Goal: Check status: Check status

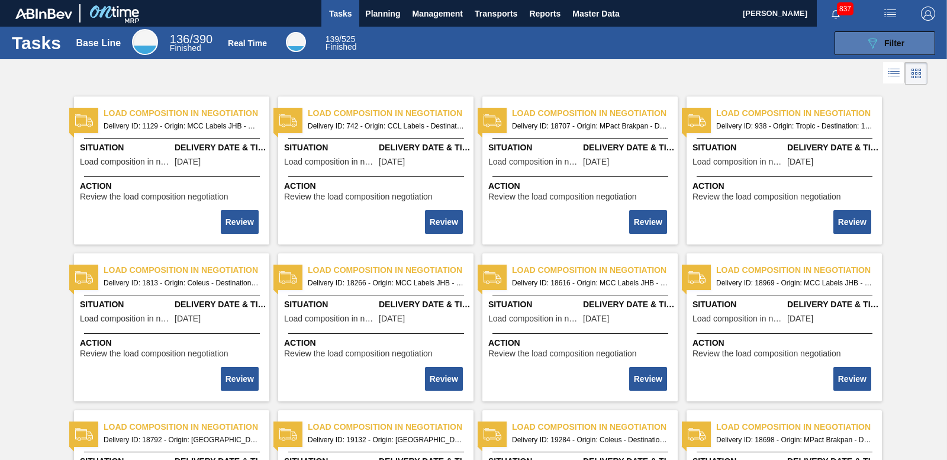
click at [861, 42] on button "089F7B8B-B2A5-4AFE-B5C0-19BA573D28AC Filter" at bounding box center [885, 43] width 101 height 24
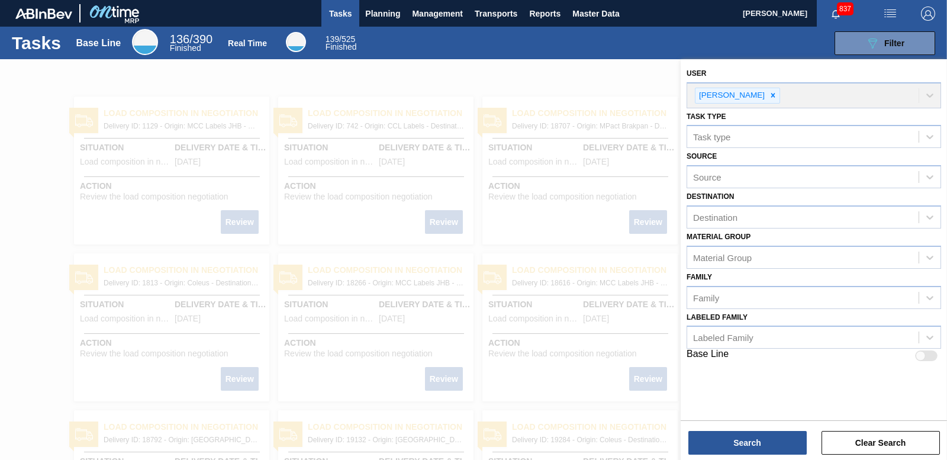
click at [766, 95] on div "User Nhlanhla Mabele" at bounding box center [814, 86] width 255 height 43
click at [602, 59] on div "Tasks Base Line 136 / 390 Finished Real Time 139 / 525 Finished 089F7B8B-B2A5-4…" at bounding box center [473, 43] width 947 height 33
click at [446, 232] on div at bounding box center [473, 289] width 947 height 460
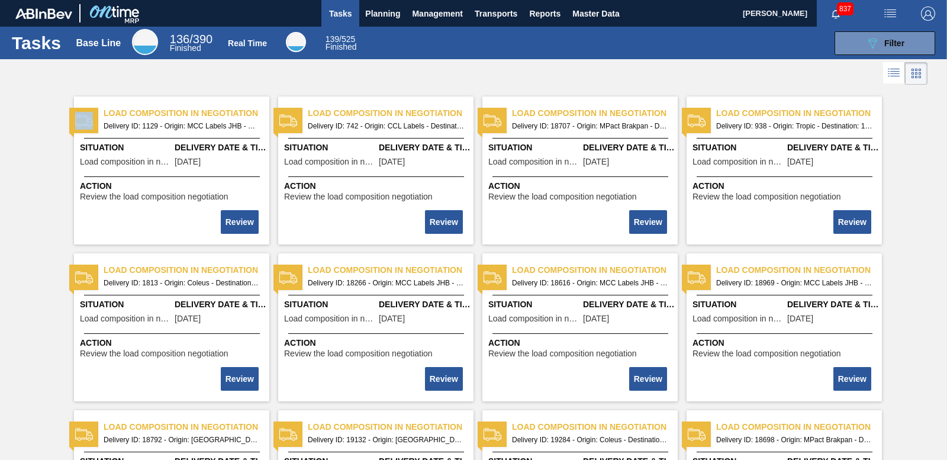
click at [448, 232] on div at bounding box center [473, 289] width 947 height 460
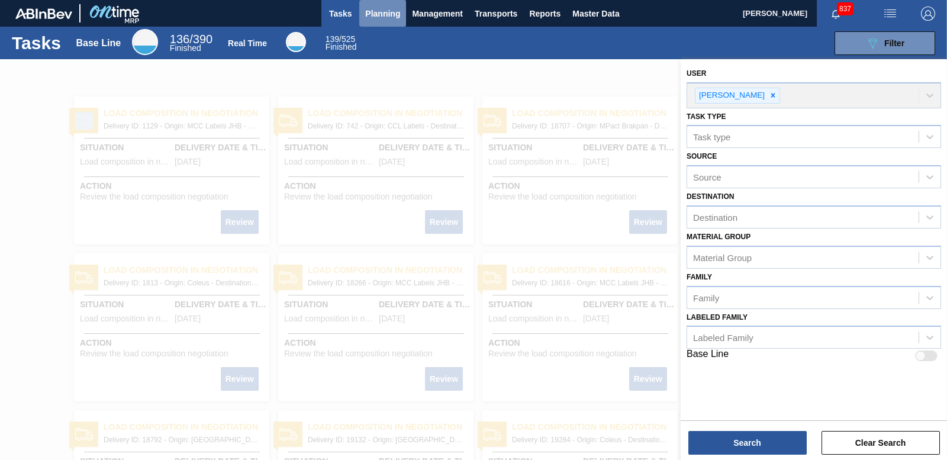
click at [378, 15] on span "Planning" at bounding box center [382, 14] width 35 height 14
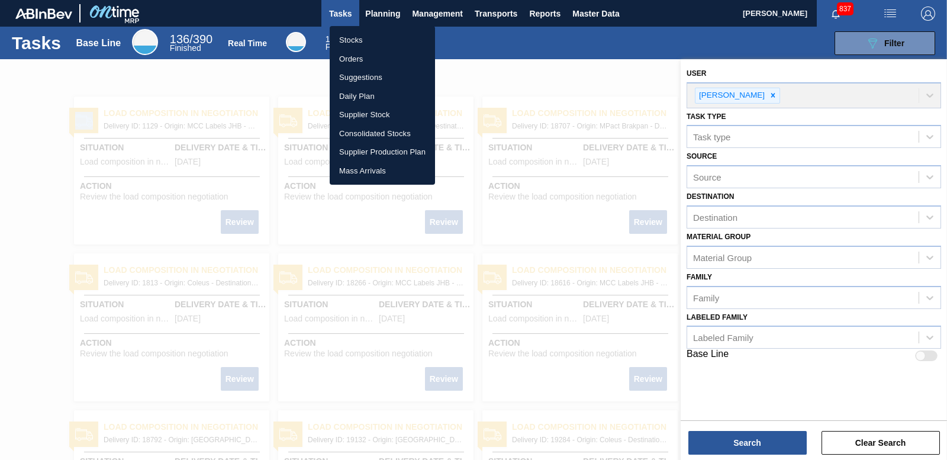
click at [352, 41] on li "Stocks" at bounding box center [382, 40] width 105 height 19
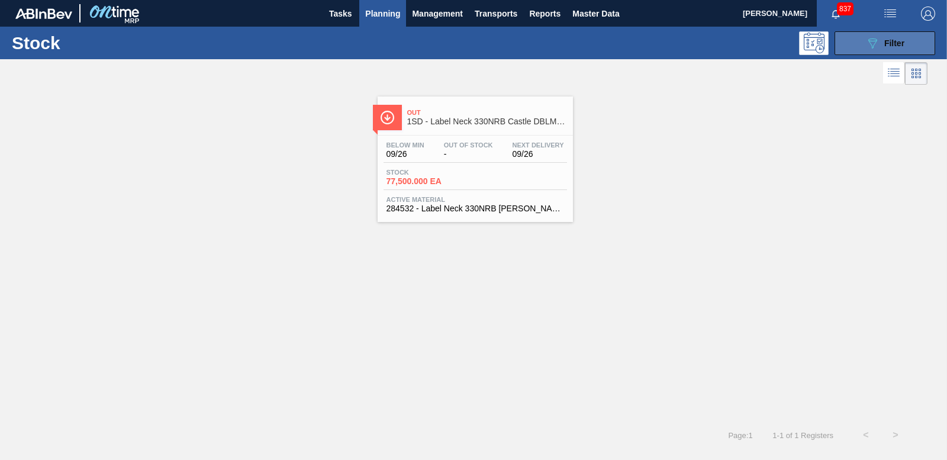
click at [869, 44] on icon "089F7B8B-B2A5-4AFE-B5C0-19BA573D28AC" at bounding box center [873, 43] width 14 height 14
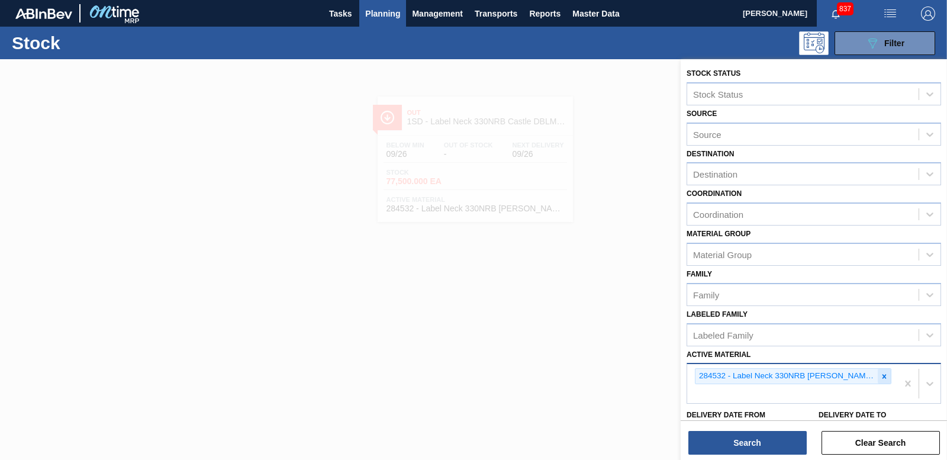
click at [882, 377] on icon at bounding box center [885, 376] width 8 height 8
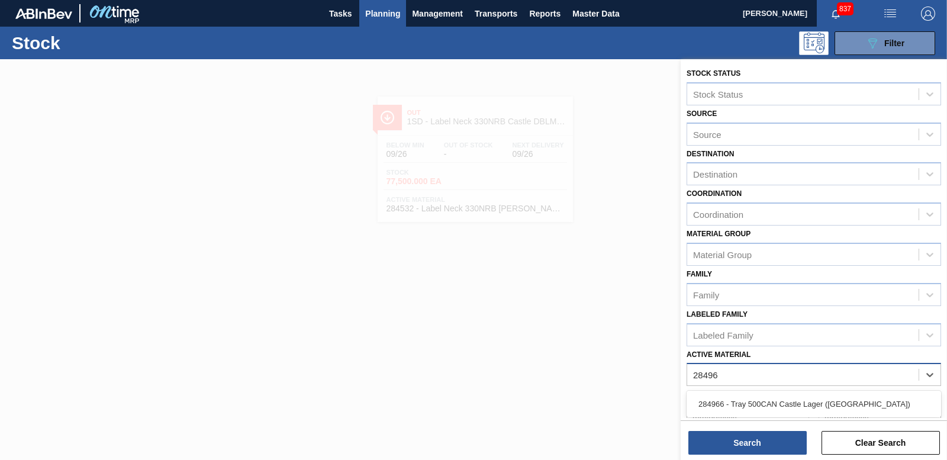
type Material "284966"
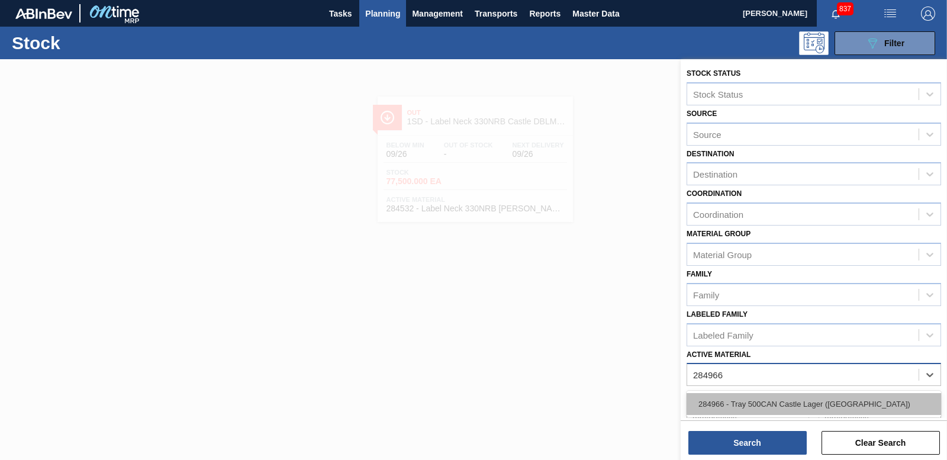
click at [841, 404] on div "284966 - Tray 500CAN Castle Lager (Hogwarts)" at bounding box center [814, 404] width 255 height 22
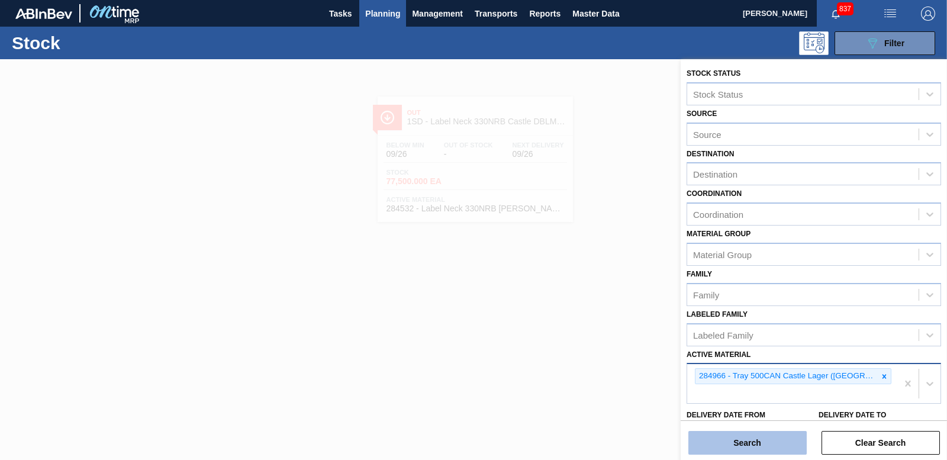
click at [778, 451] on button "Search" at bounding box center [748, 443] width 118 height 24
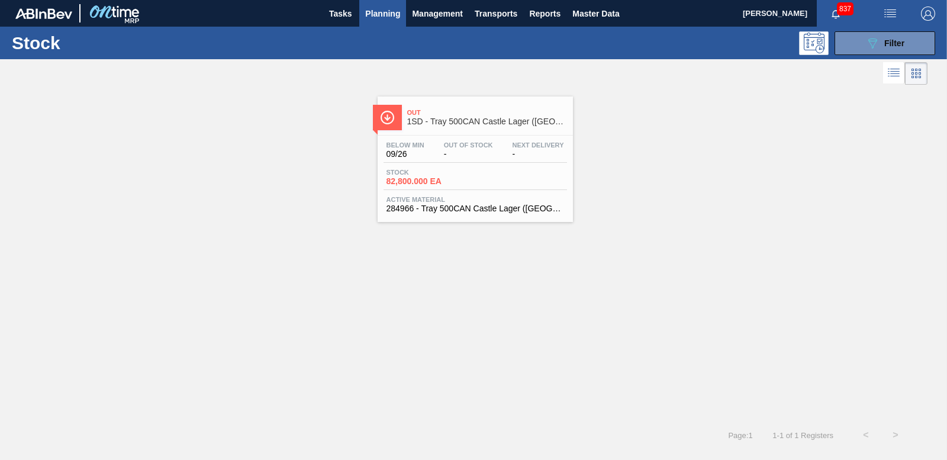
click at [405, 181] on span "82,800.000 EA" at bounding box center [428, 181] width 83 height 9
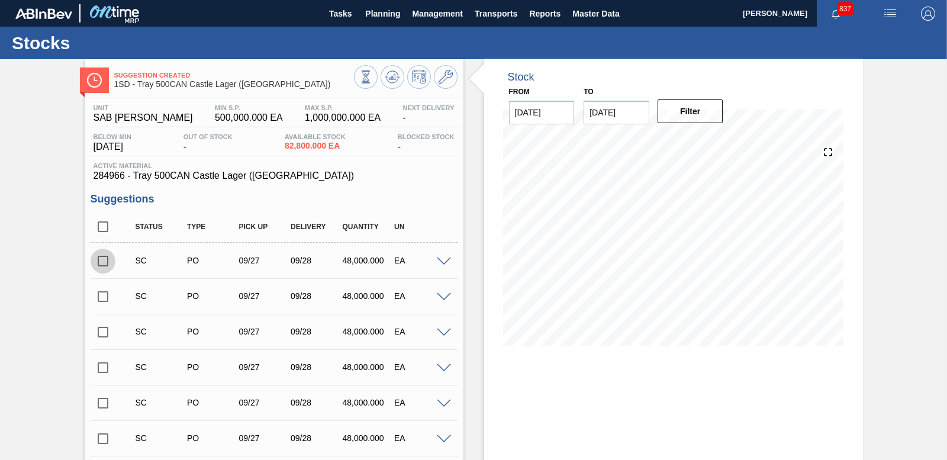
click at [97, 265] on input "checkbox" at bounding box center [103, 261] width 25 height 25
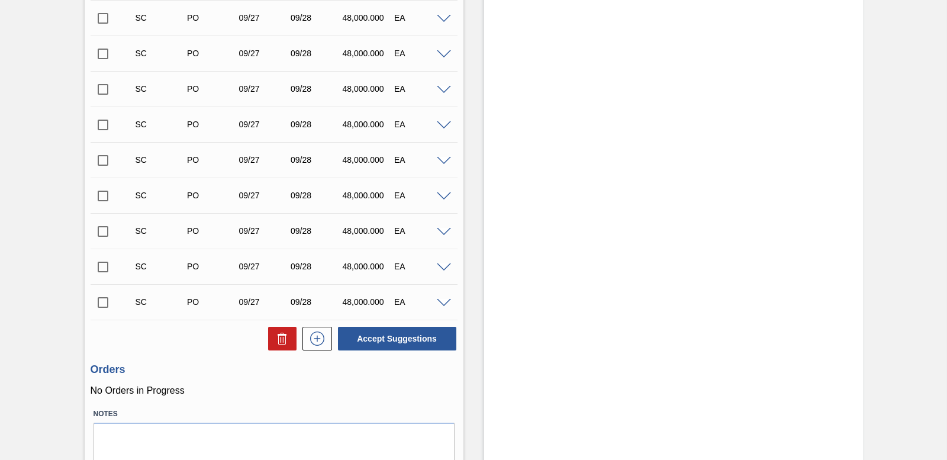
scroll to position [676, 0]
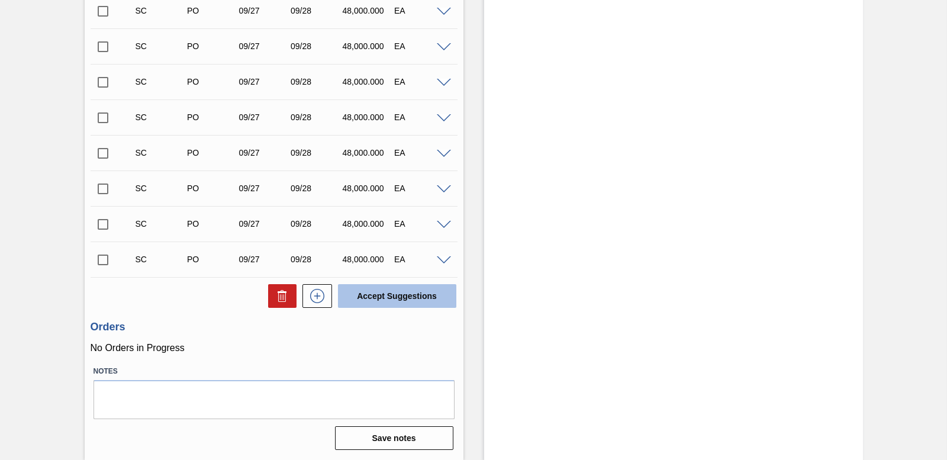
click at [391, 302] on button "Accept Suggestions" at bounding box center [397, 296] width 118 height 24
checkbox input "false"
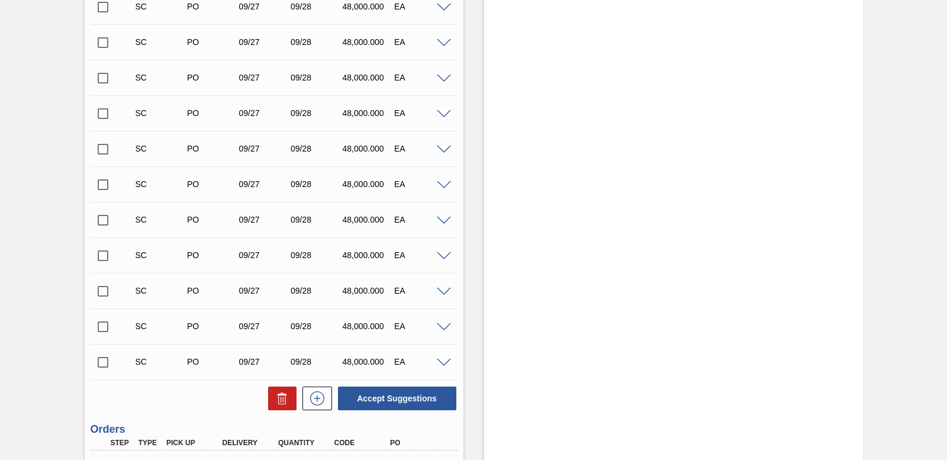
scroll to position [404, 0]
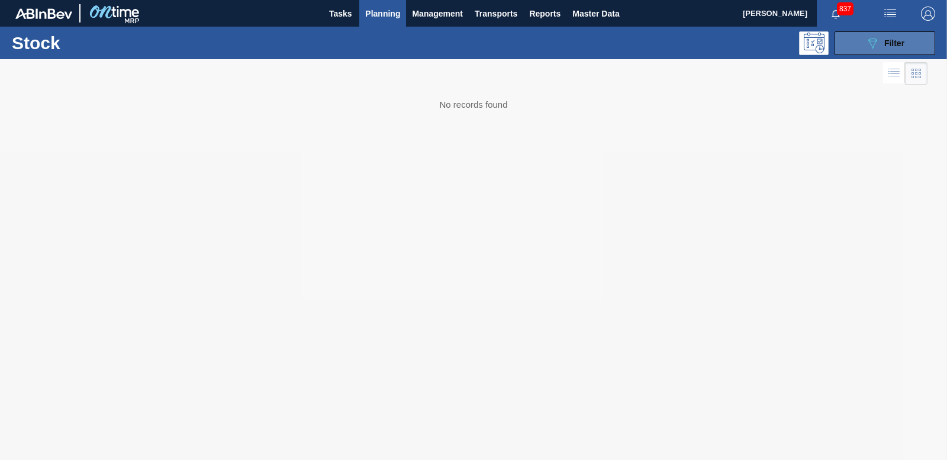
click at [890, 41] on span "Filter" at bounding box center [895, 42] width 20 height 9
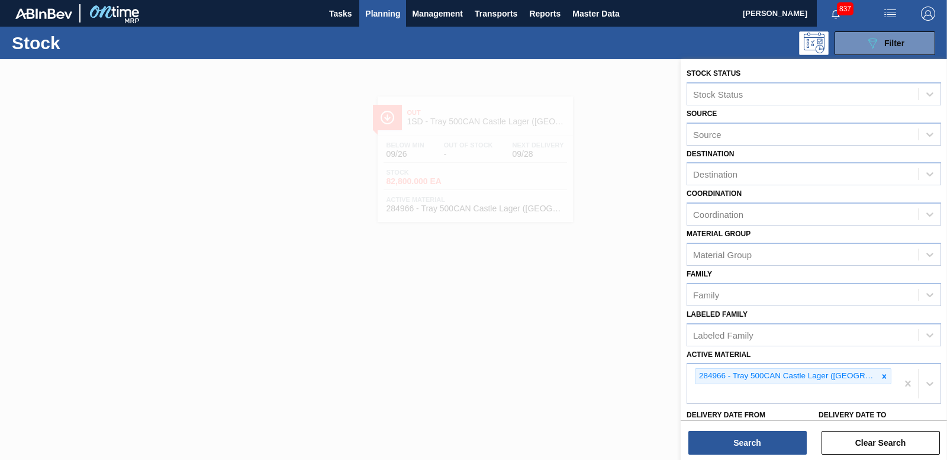
click at [578, 86] on div at bounding box center [473, 289] width 947 height 460
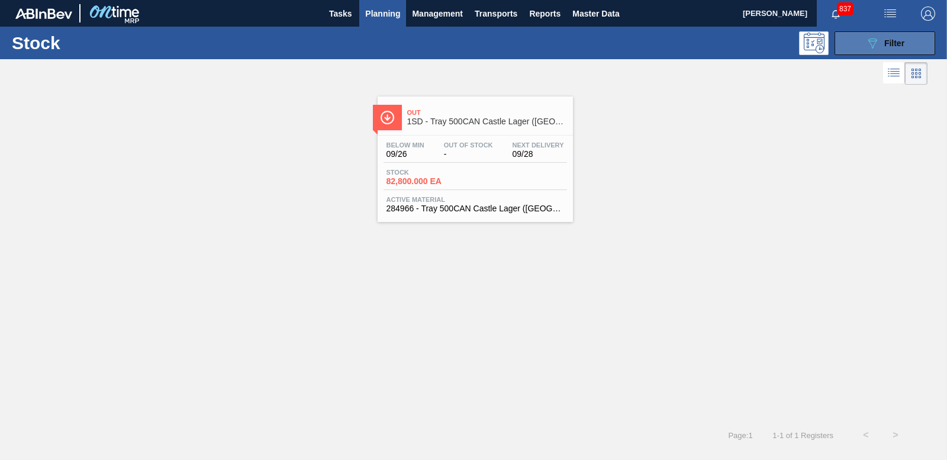
click at [851, 42] on button "089F7B8B-B2A5-4AFE-B5C0-19BA573D28AC Filter" at bounding box center [885, 43] width 101 height 24
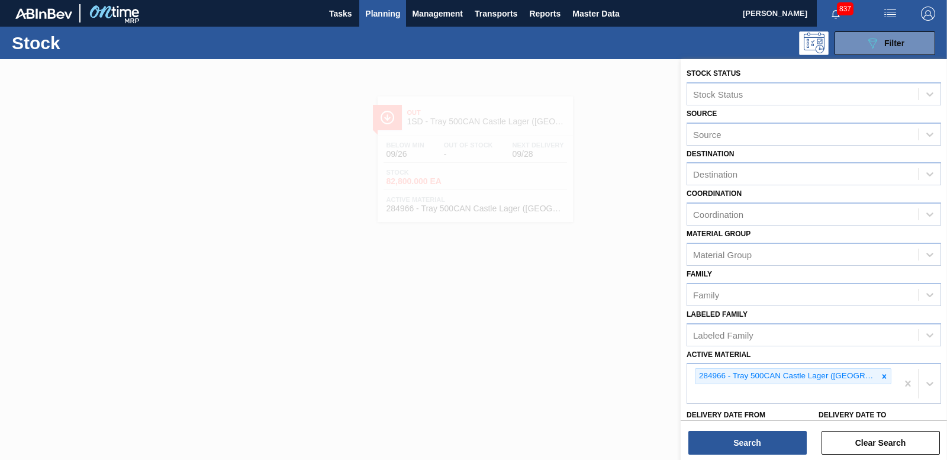
click at [463, 68] on div at bounding box center [473, 289] width 947 height 460
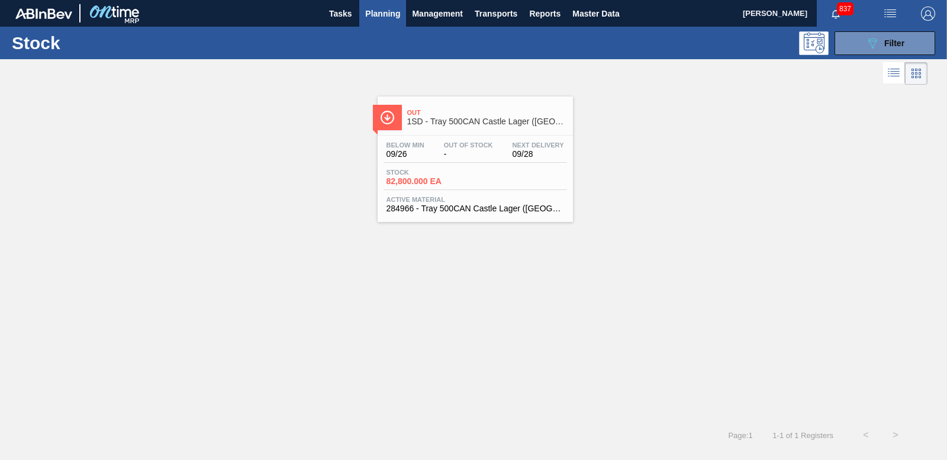
click at [386, 14] on span "Planning" at bounding box center [382, 14] width 35 height 14
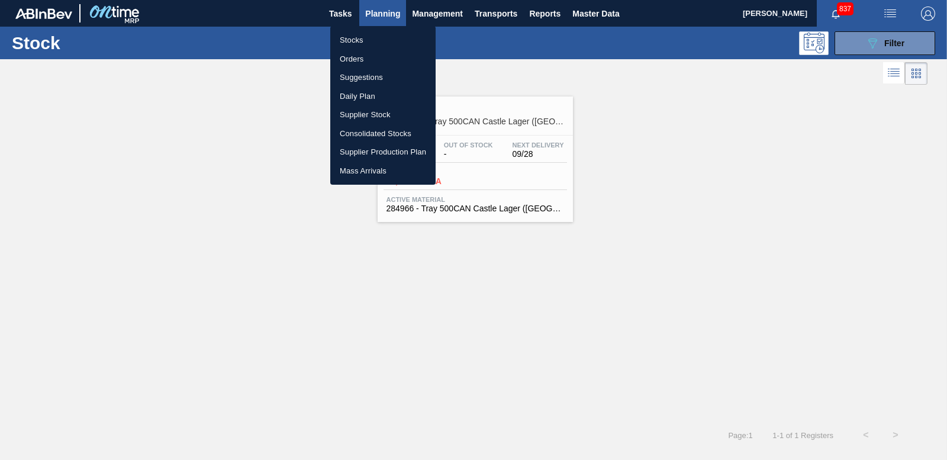
click at [352, 53] on li "Orders" at bounding box center [382, 59] width 105 height 19
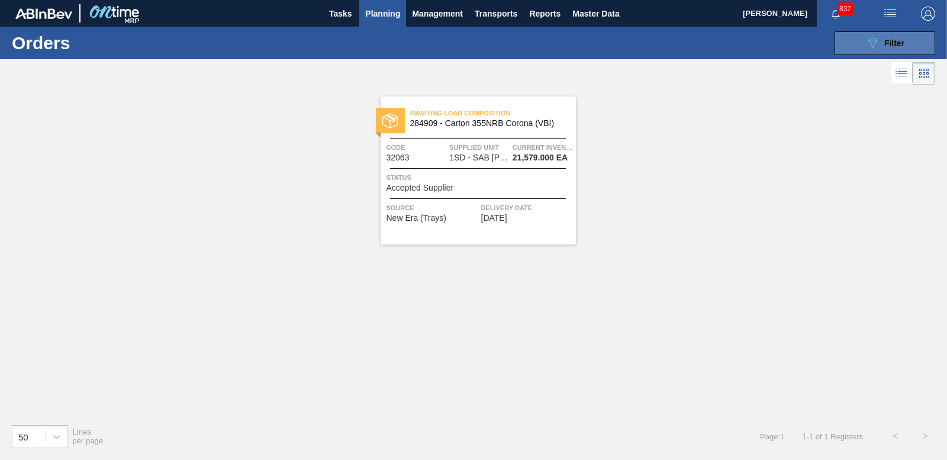
click at [861, 37] on button "089F7B8B-B2A5-4AFE-B5C0-19BA573D28AC Filter" at bounding box center [885, 43] width 101 height 24
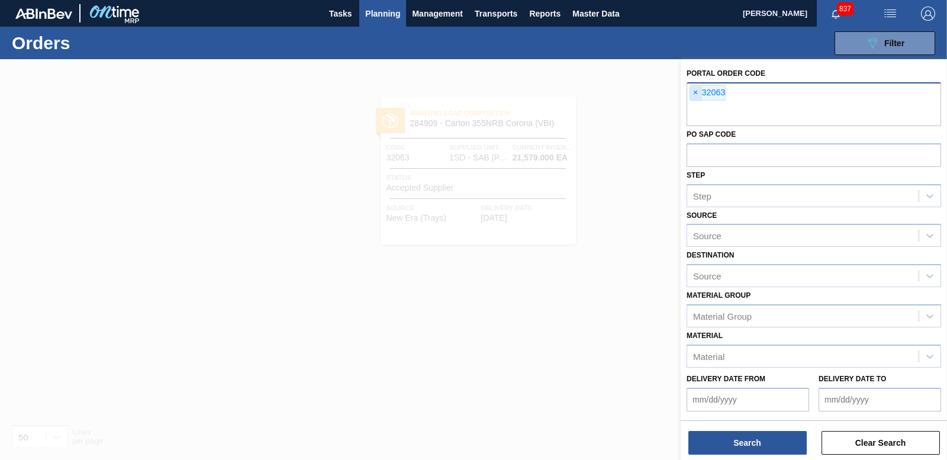
click at [690, 92] on span "×" at bounding box center [695, 93] width 11 height 14
paste input "32249"
type input "32249"
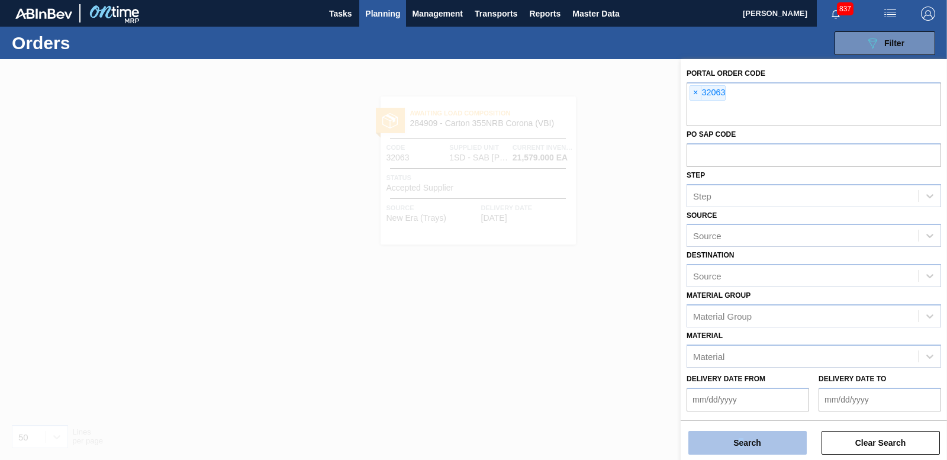
scroll to position [57, 0]
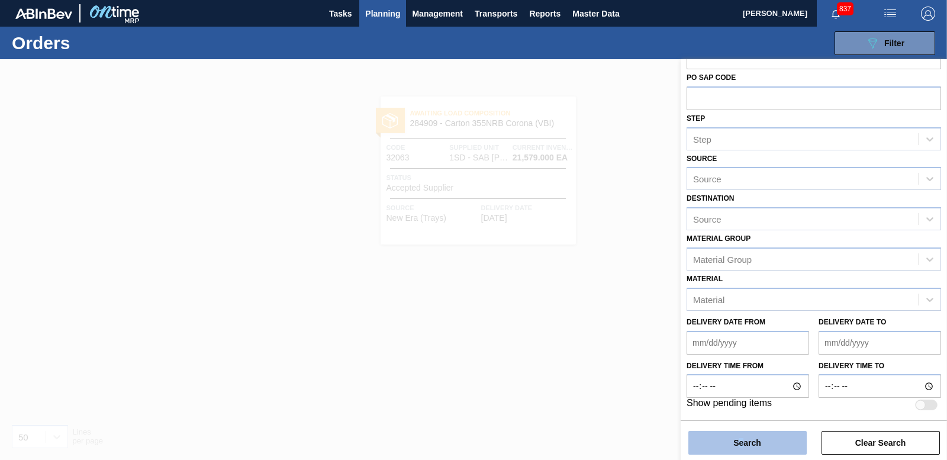
drag, startPoint x: 746, startPoint y: 430, endPoint x: 740, endPoint y: 438, distance: 9.4
click at [740, 438] on div "Search Clear Search" at bounding box center [814, 436] width 266 height 33
drag, startPoint x: 740, startPoint y: 438, endPoint x: 602, endPoint y: 304, distance: 192.6
click at [572, 359] on div at bounding box center [473, 289] width 947 height 460
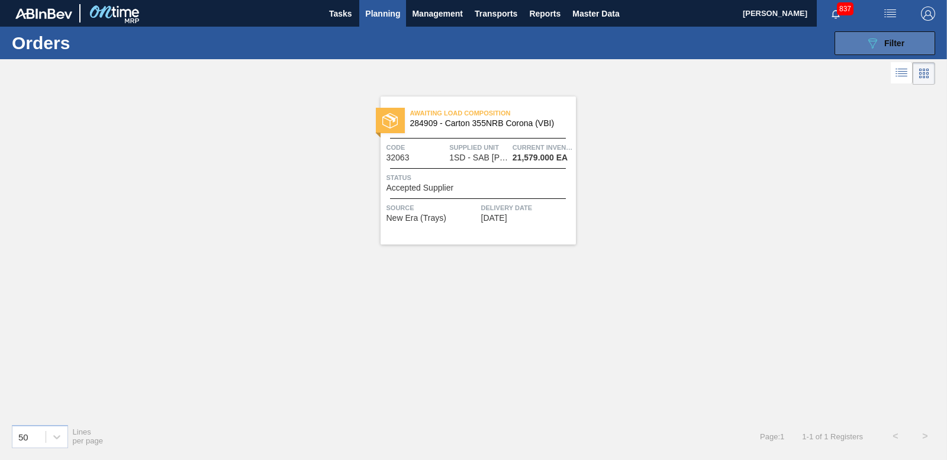
click at [889, 37] on div "089F7B8B-B2A5-4AFE-B5C0-19BA573D28AC Filter" at bounding box center [885, 43] width 39 height 14
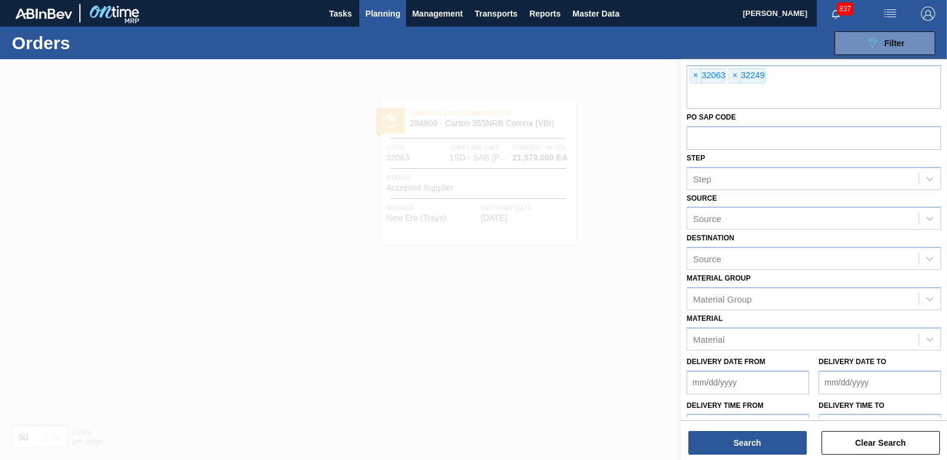
scroll to position [0, 0]
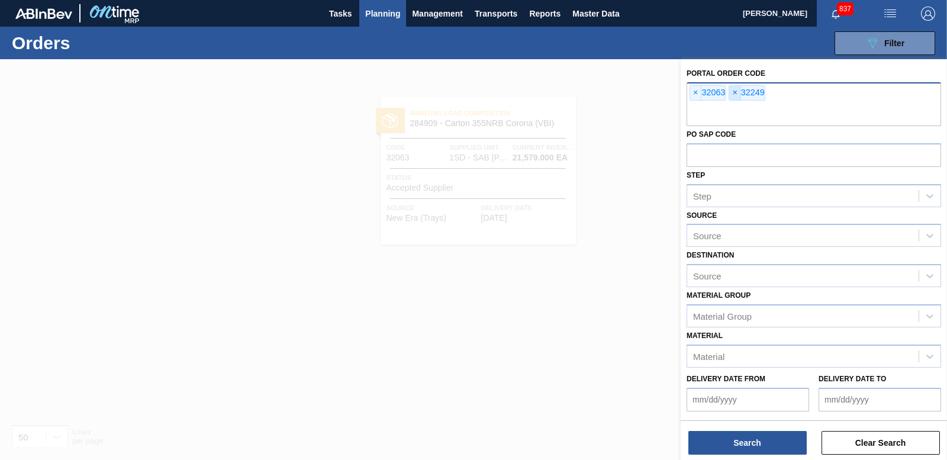
click at [735, 91] on span "×" at bounding box center [735, 93] width 11 height 14
click at [696, 93] on span "×" at bounding box center [695, 93] width 11 height 14
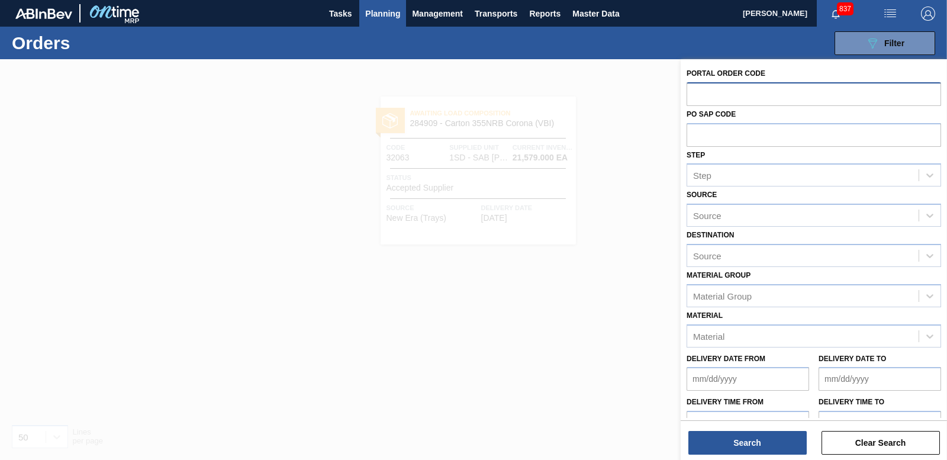
paste input "32249"
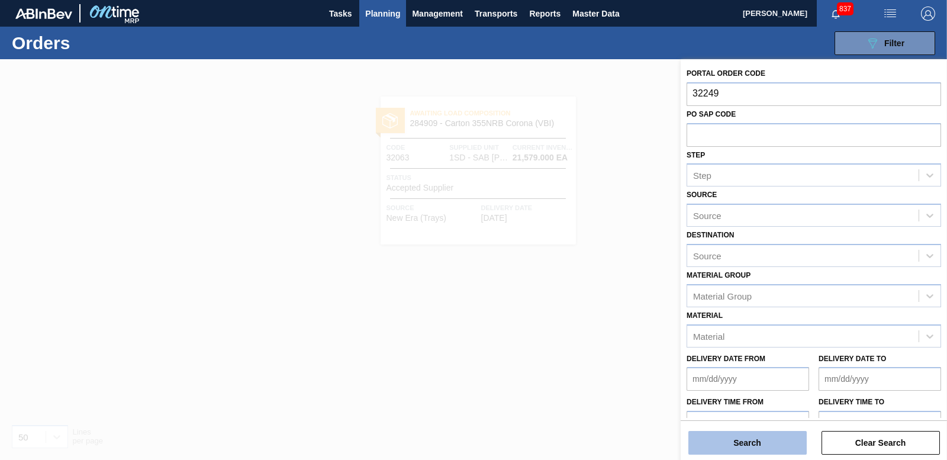
type input "32249"
click at [761, 448] on button "Search" at bounding box center [748, 443] width 118 height 24
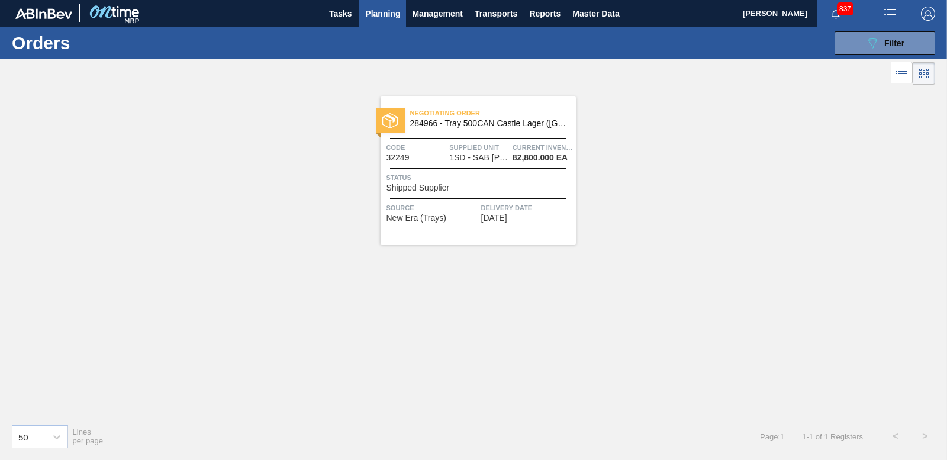
click at [497, 187] on div "Status Shipped Supplier" at bounding box center [480, 182] width 187 height 21
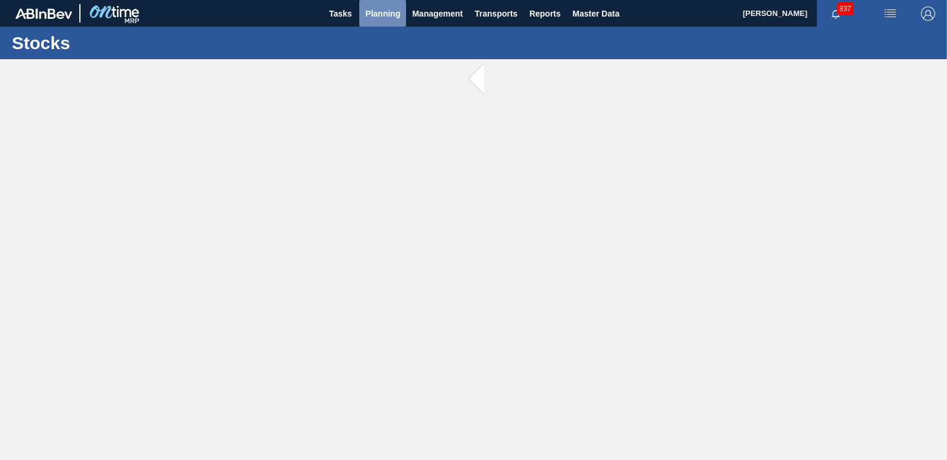
click at [379, 14] on span "Planning" at bounding box center [382, 14] width 35 height 14
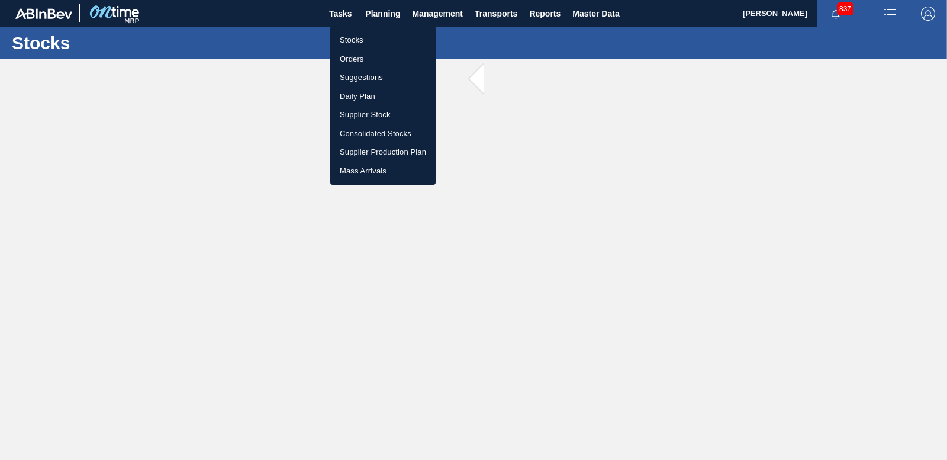
click at [361, 54] on li "Orders" at bounding box center [382, 59] width 105 height 19
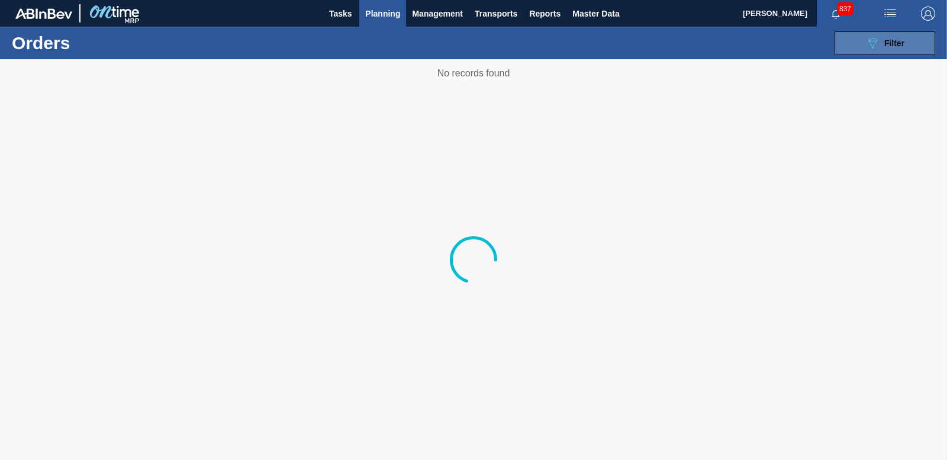
click at [898, 44] on span "Filter" at bounding box center [895, 42] width 20 height 9
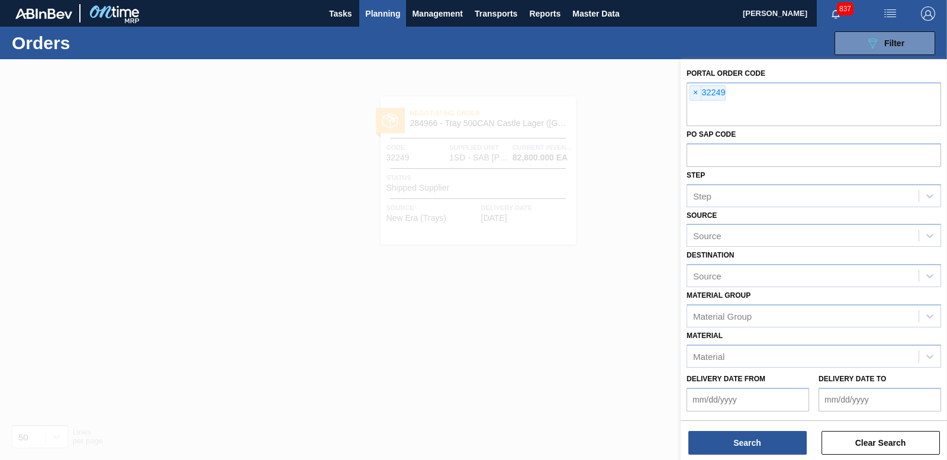
click at [695, 93] on span "×" at bounding box center [695, 93] width 11 height 14
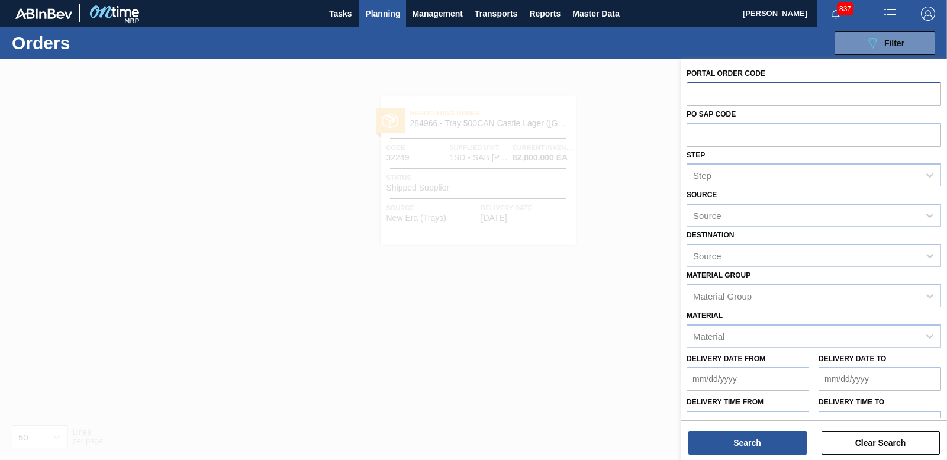
paste input "32249"
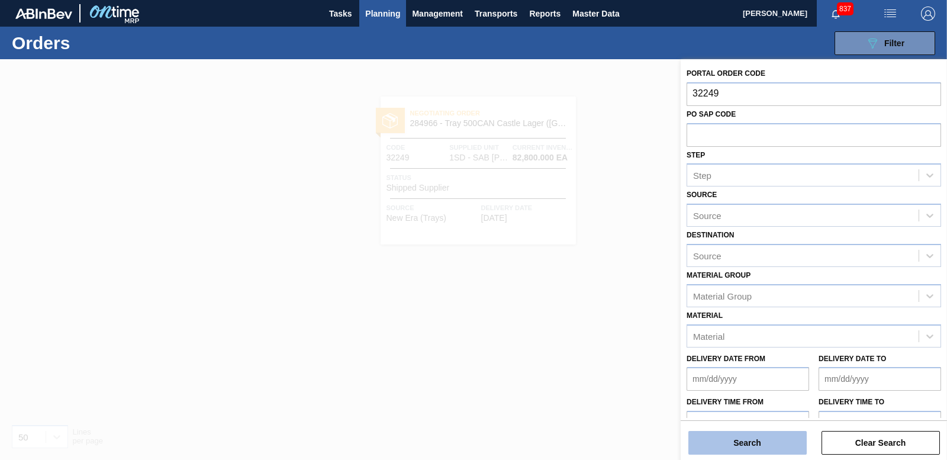
type input "32249"
click at [738, 440] on button "Search" at bounding box center [748, 443] width 118 height 24
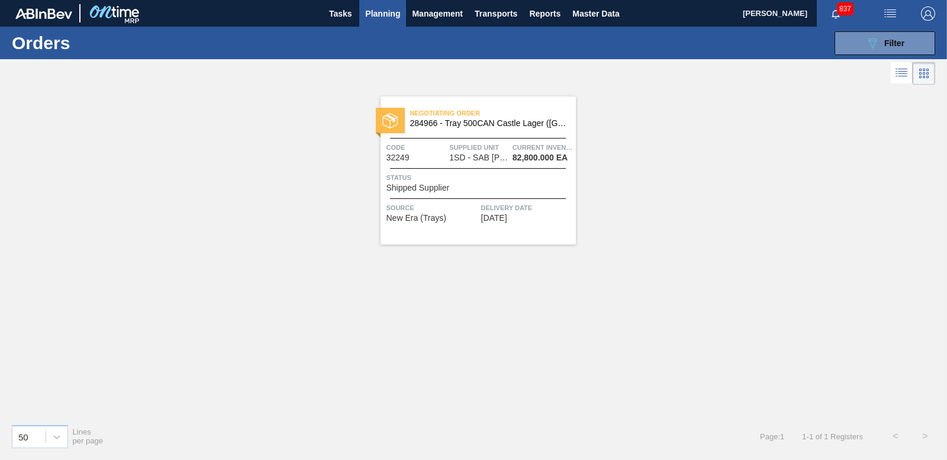
click at [531, 185] on div "Status Shipped Supplier" at bounding box center [480, 182] width 187 height 21
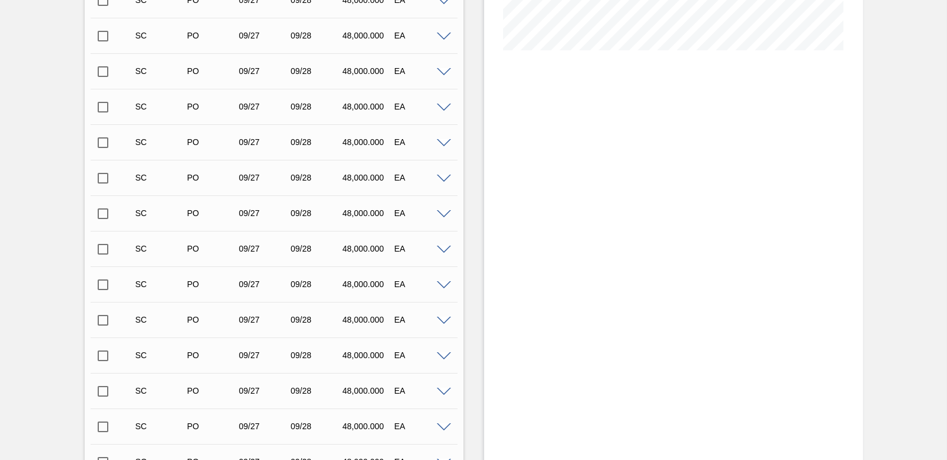
scroll to position [661, 0]
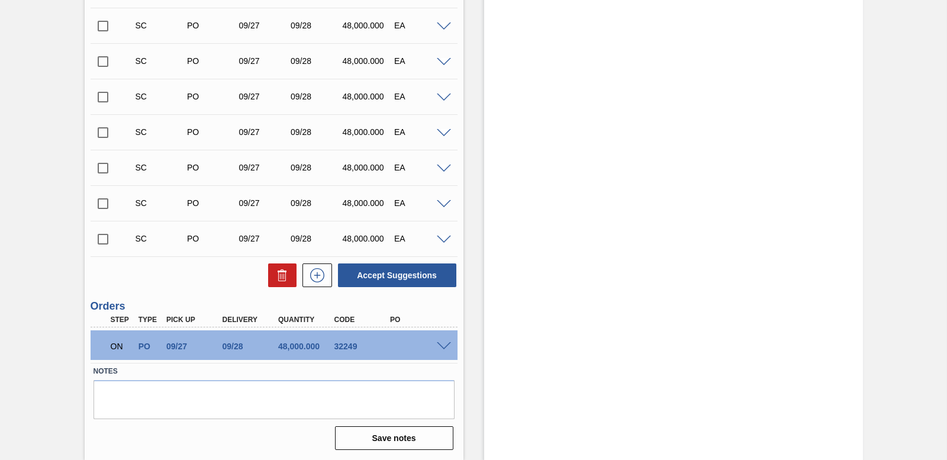
click at [443, 346] on span at bounding box center [444, 346] width 14 height 9
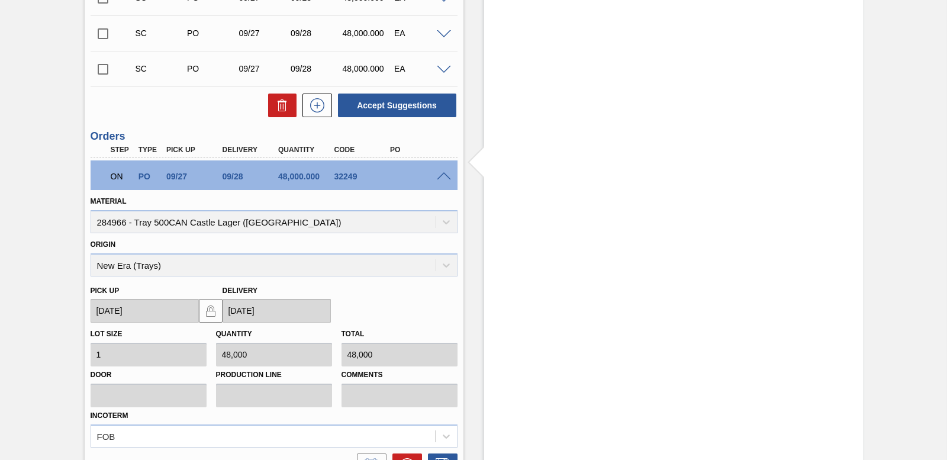
scroll to position [949, 0]
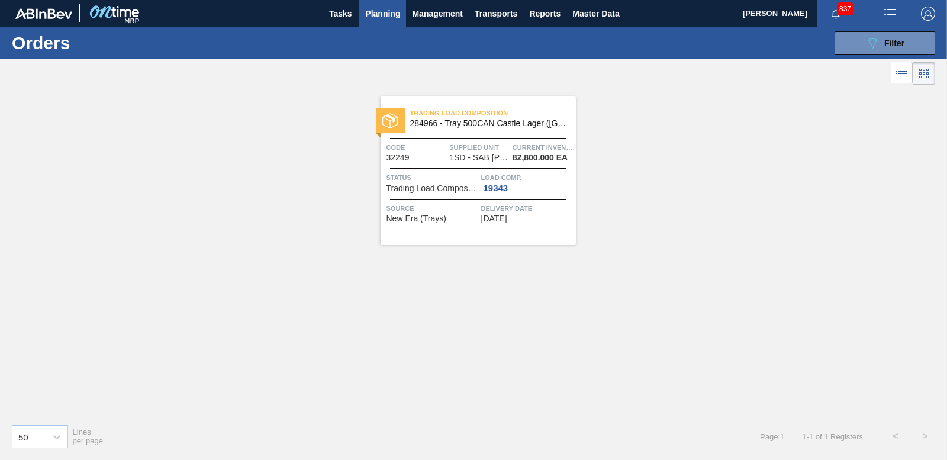
click at [377, 14] on span "Planning" at bounding box center [382, 14] width 35 height 14
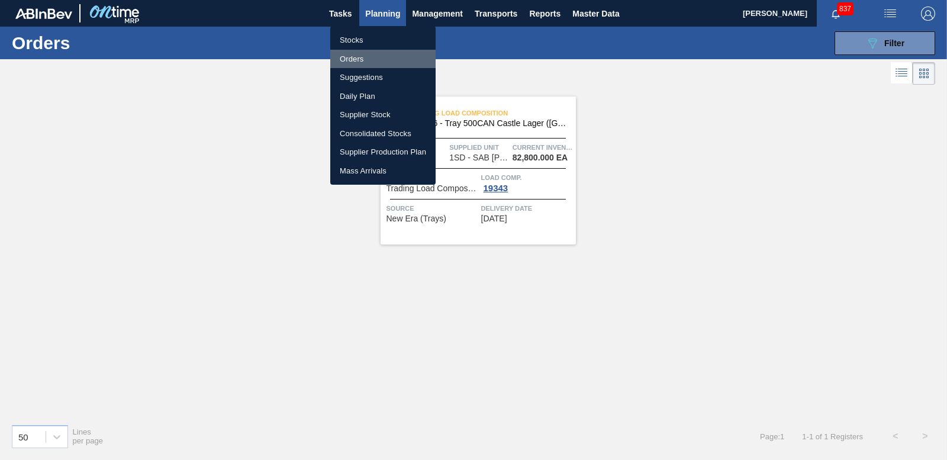
click at [346, 62] on li "Orders" at bounding box center [382, 59] width 105 height 19
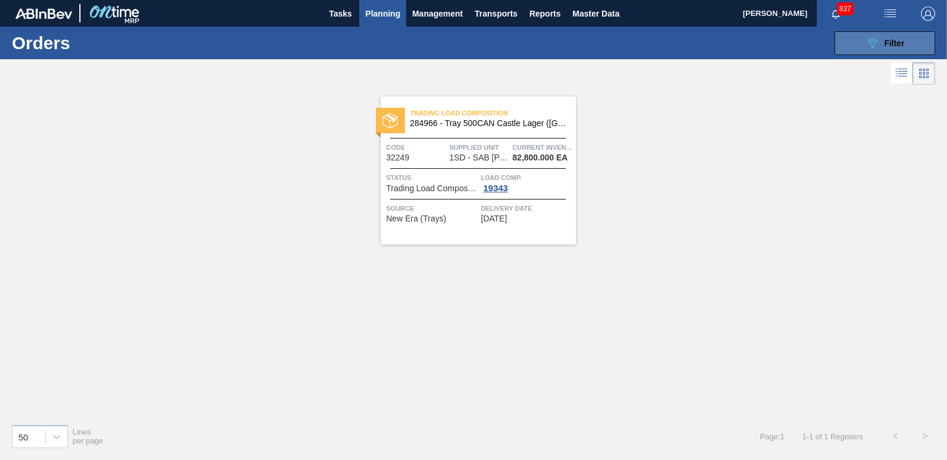
click at [866, 37] on icon "089F7B8B-B2A5-4AFE-B5C0-19BA573D28AC" at bounding box center [873, 43] width 14 height 14
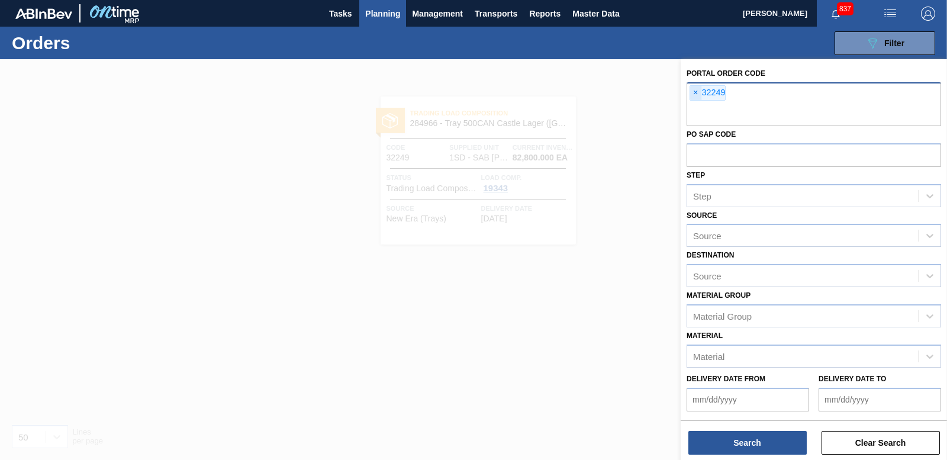
click at [697, 92] on span "×" at bounding box center [695, 93] width 11 height 14
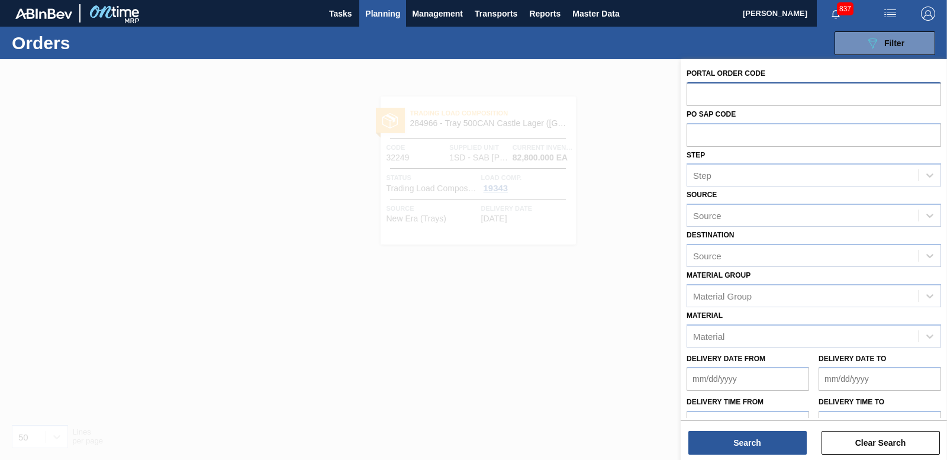
paste input "32249"
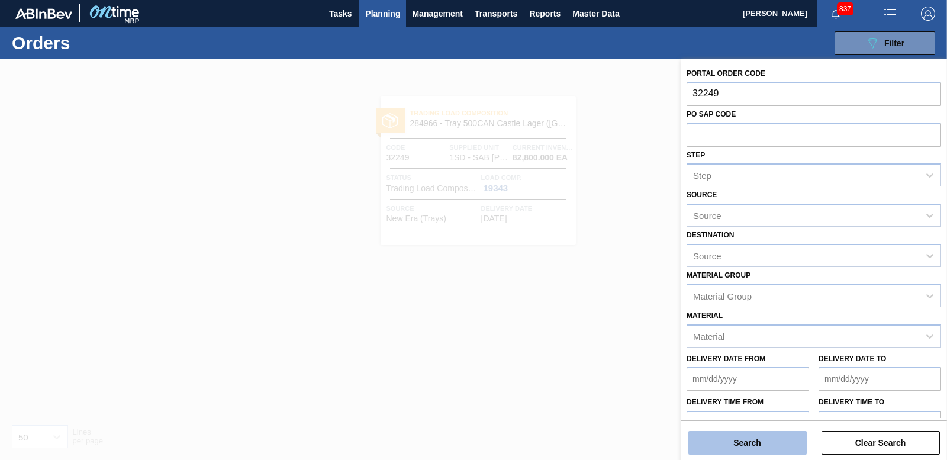
type input "32249"
click at [753, 442] on button "Search" at bounding box center [748, 443] width 118 height 24
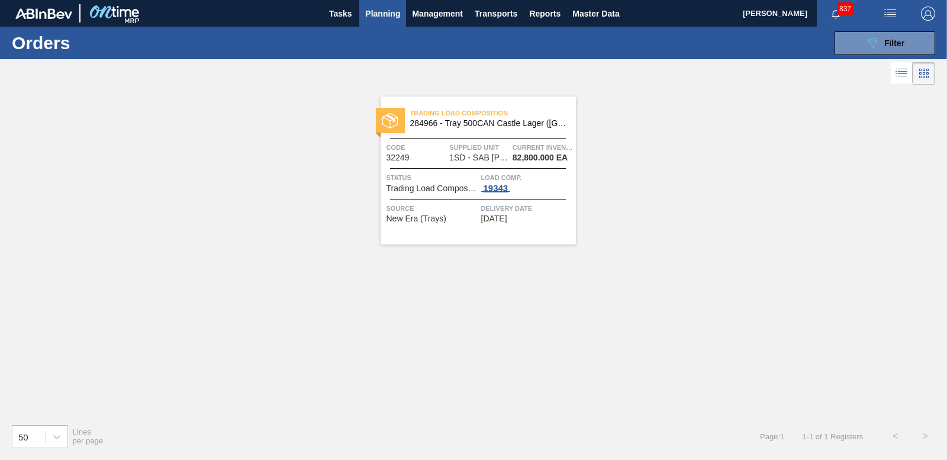
click at [496, 185] on div "19343" at bounding box center [496, 188] width 30 height 9
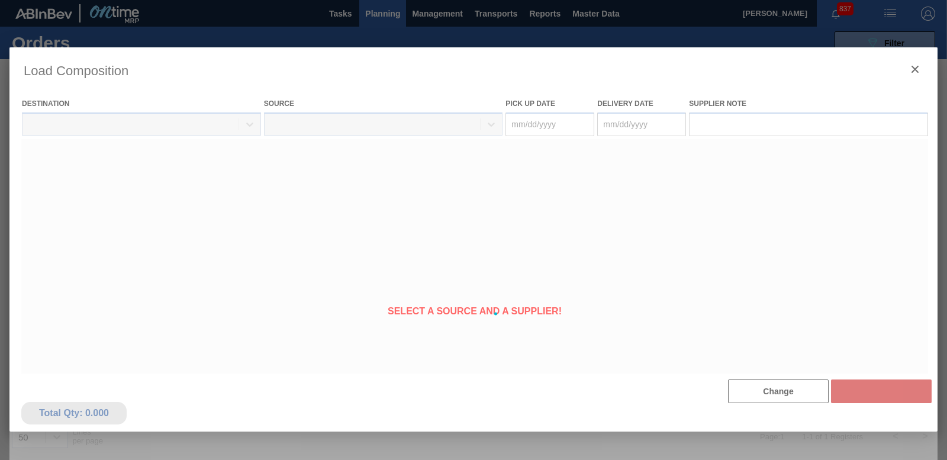
type Date "09/27/2025"
type Date "09/28/2025"
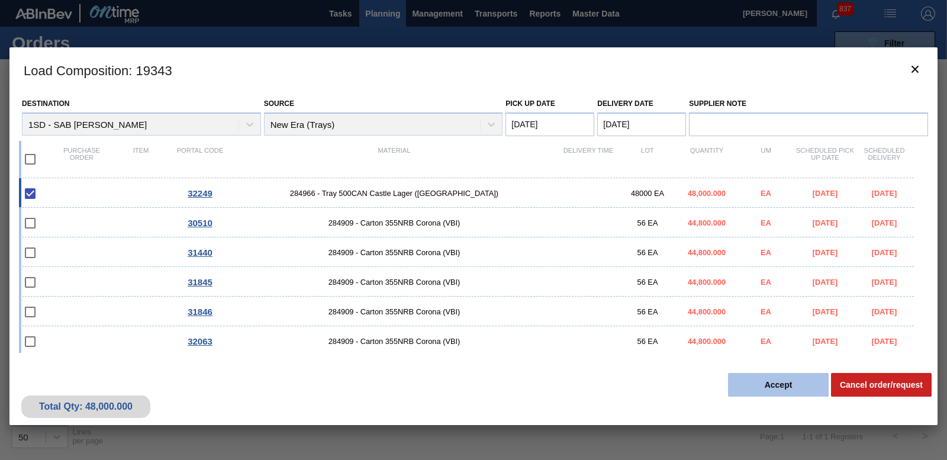
click at [776, 381] on button "Accept" at bounding box center [778, 385] width 101 height 24
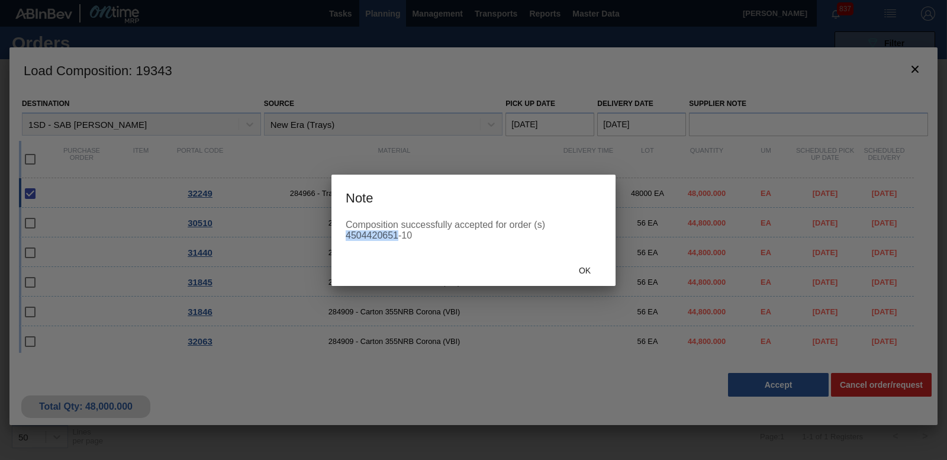
drag, startPoint x: 347, startPoint y: 234, endPoint x: 396, endPoint y: 237, distance: 49.3
click at [396, 237] on div "Composition successfully accepted for order (s) 4504420651-10" at bounding box center [474, 230] width 256 height 21
copy div "4504420651"
click at [574, 272] on span "Ok" at bounding box center [585, 270] width 31 height 9
